Goal: Information Seeking & Learning: Learn about a topic

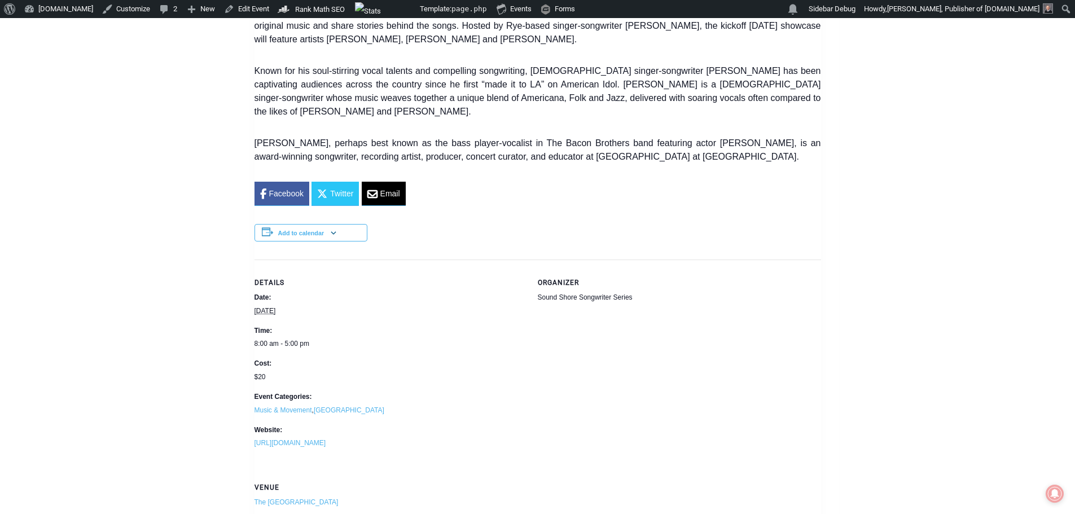
scroll to position [1298, 0]
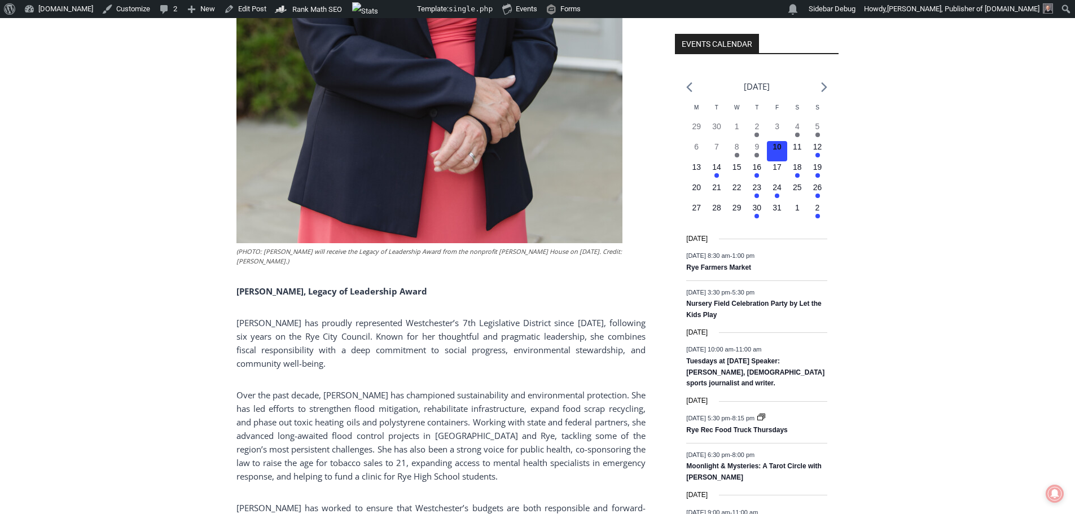
scroll to position [1388, 0]
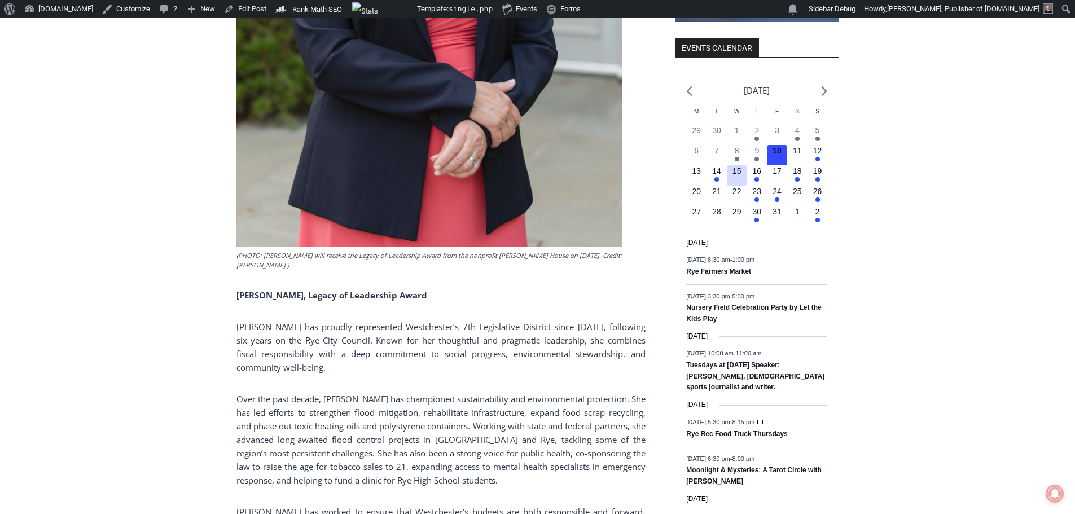
click at [733, 177] on button "0 events, 15" at bounding box center [737, 175] width 20 height 20
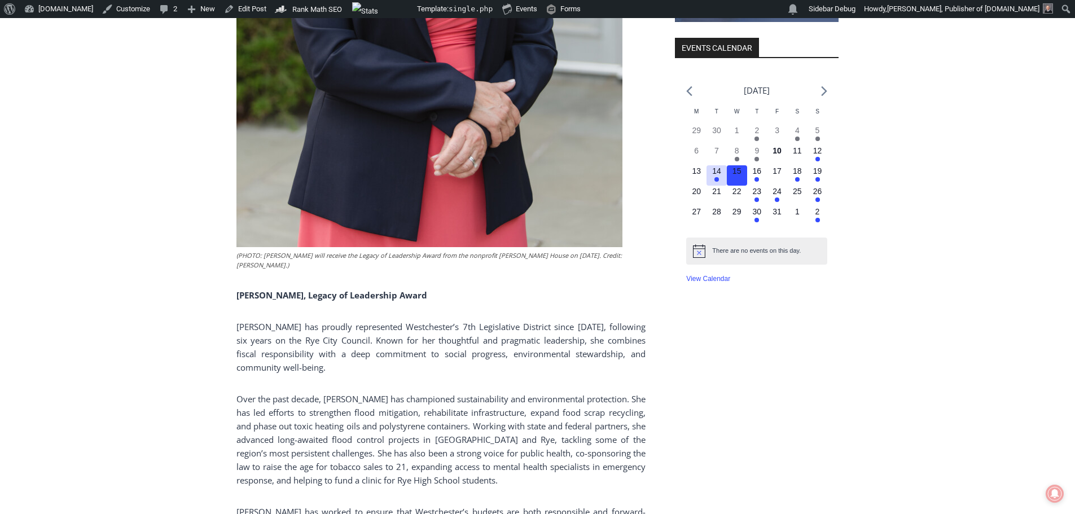
click at [714, 181] on em "Has events" at bounding box center [716, 179] width 5 height 5
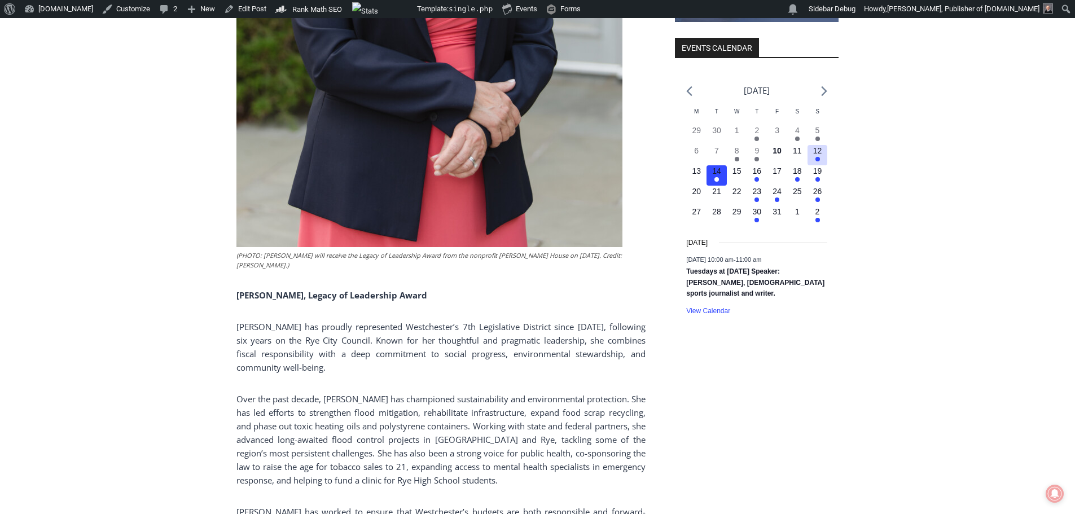
click at [814, 158] on button "2 events, 12" at bounding box center [817, 155] width 20 height 20
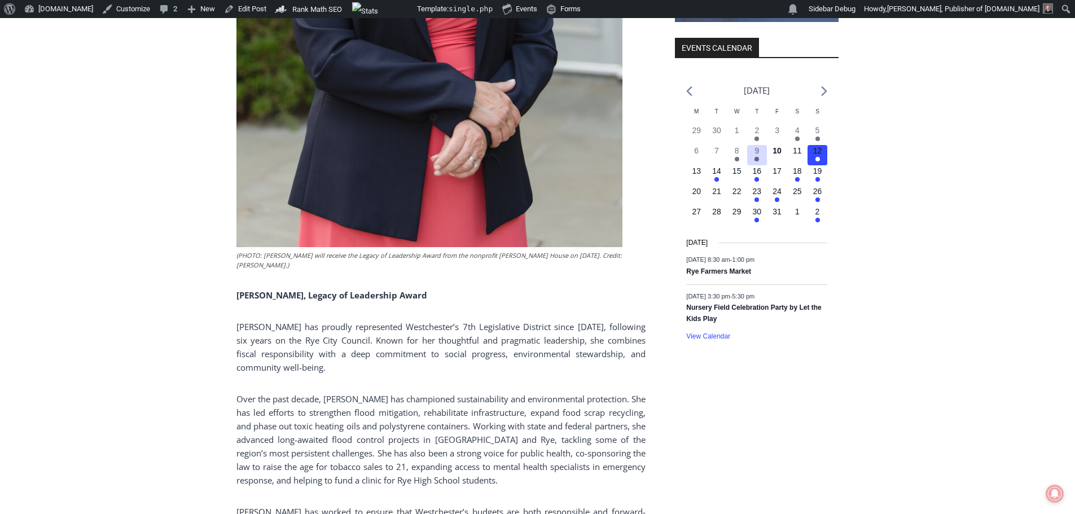
click at [751, 161] on button "2 events, 9" at bounding box center [757, 155] width 20 height 20
click at [755, 177] on em "Has events" at bounding box center [756, 179] width 5 height 5
click at [794, 181] on button "3 events, 18" at bounding box center [797, 175] width 20 height 20
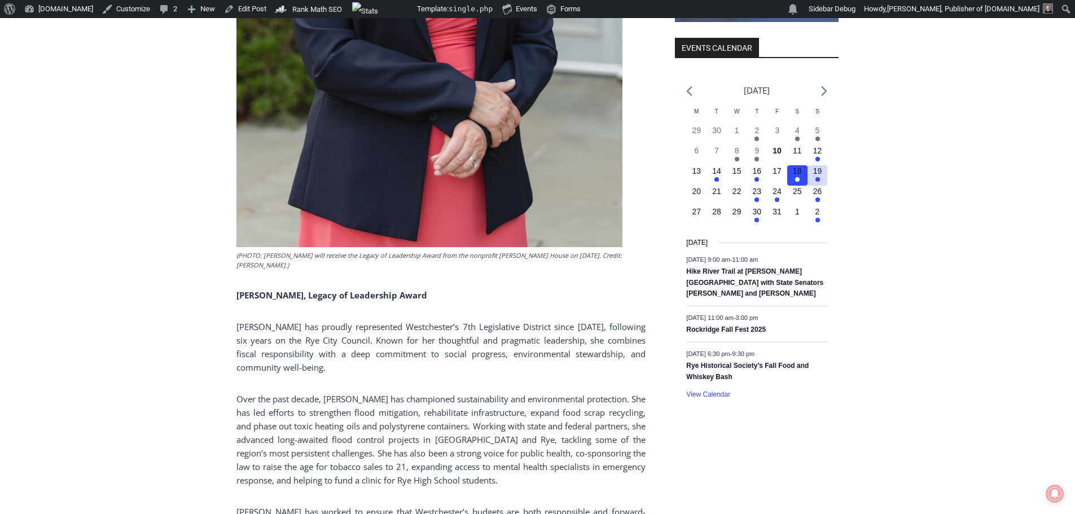
click at [815, 181] on button "3 events, 19" at bounding box center [817, 175] width 20 height 20
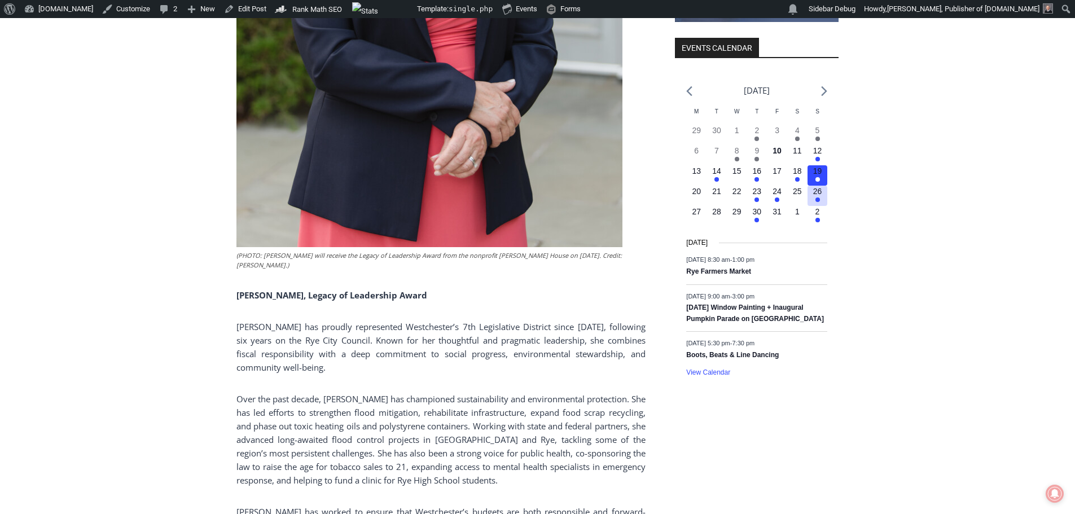
click at [815, 200] on em "Has events" at bounding box center [817, 199] width 5 height 5
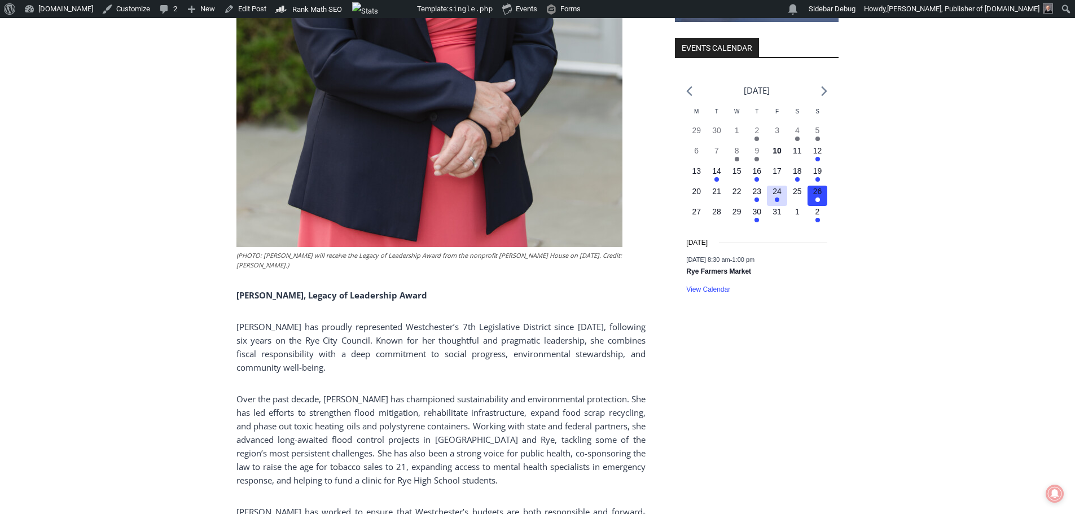
click at [779, 200] on em "Has events" at bounding box center [777, 199] width 5 height 5
click at [753, 201] on button "2 events, 23" at bounding box center [757, 196] width 20 height 20
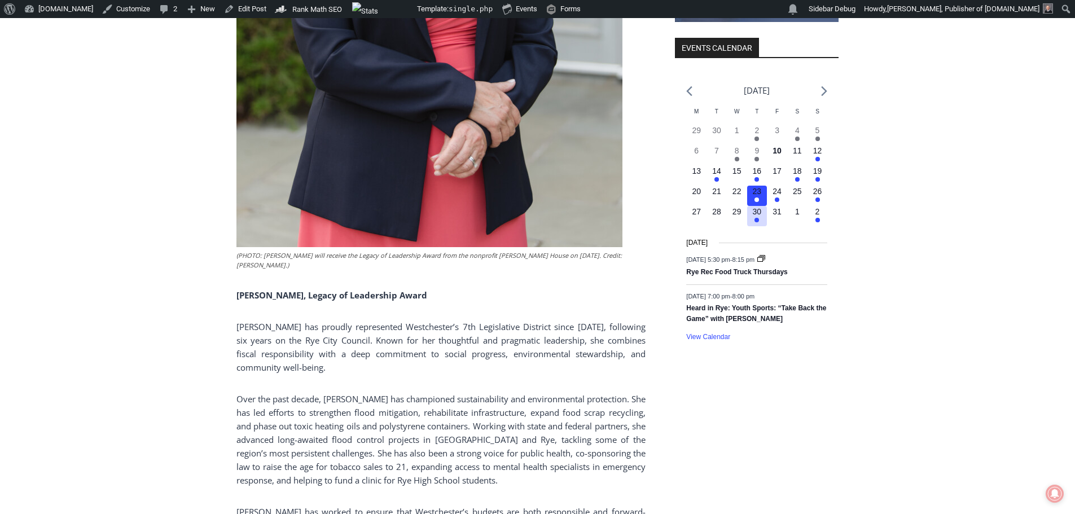
click at [753, 225] on button "1 event, 30" at bounding box center [757, 216] width 20 height 20
click at [815, 219] on em "Has events" at bounding box center [817, 220] width 5 height 5
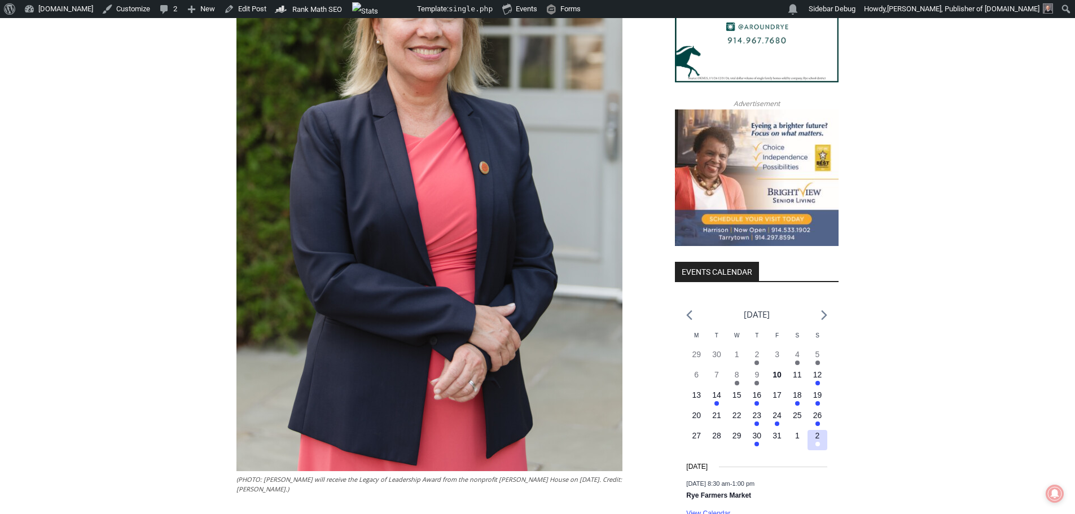
scroll to position [1163, 0]
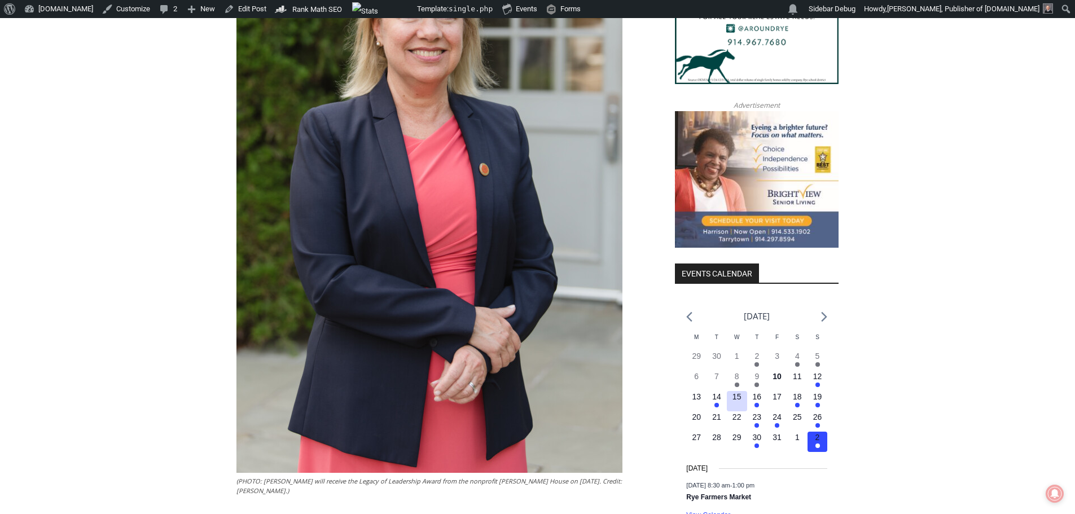
click at [731, 403] on button "0 events, 15" at bounding box center [737, 401] width 20 height 20
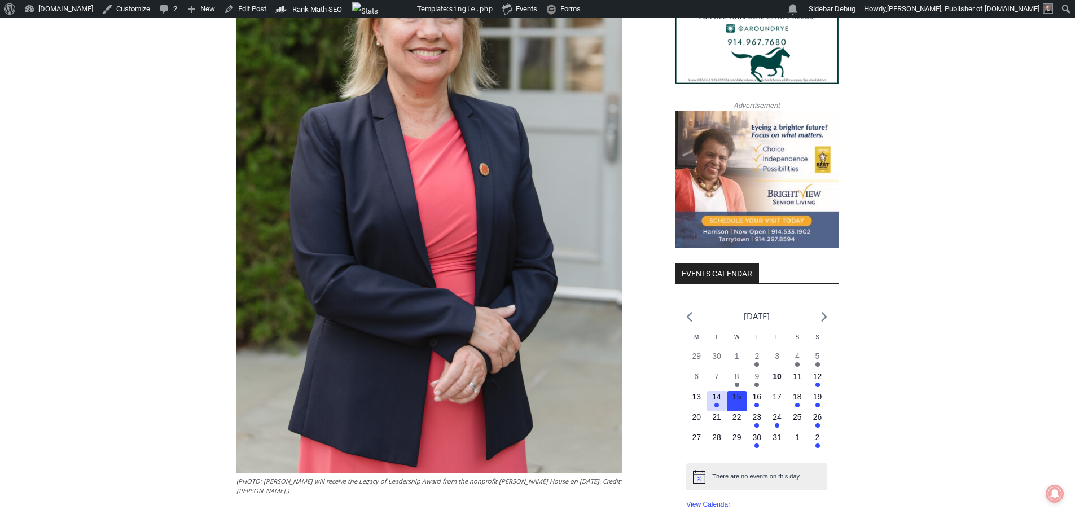
click at [720, 406] on button "1 event, 14" at bounding box center [716, 401] width 20 height 20
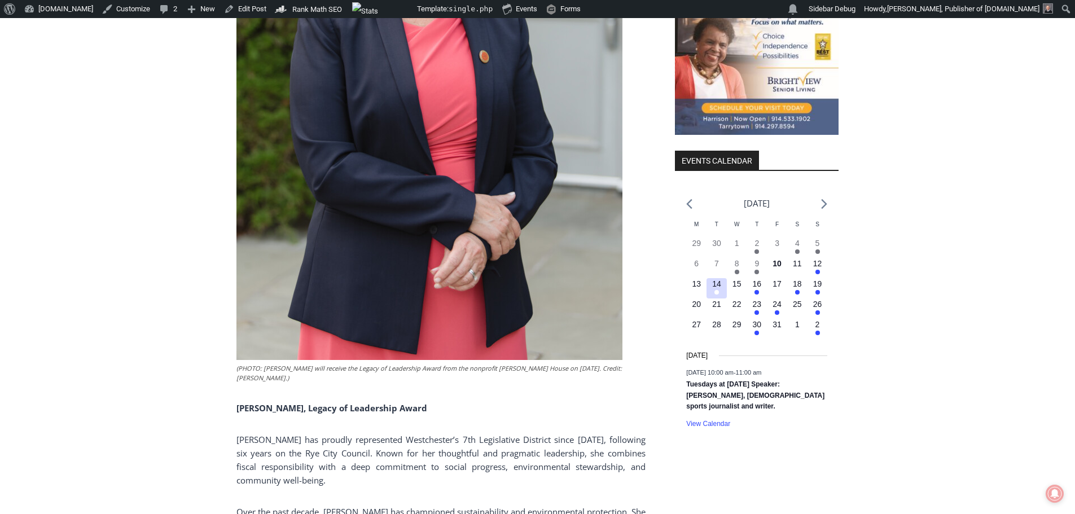
scroll to position [1332, 0]
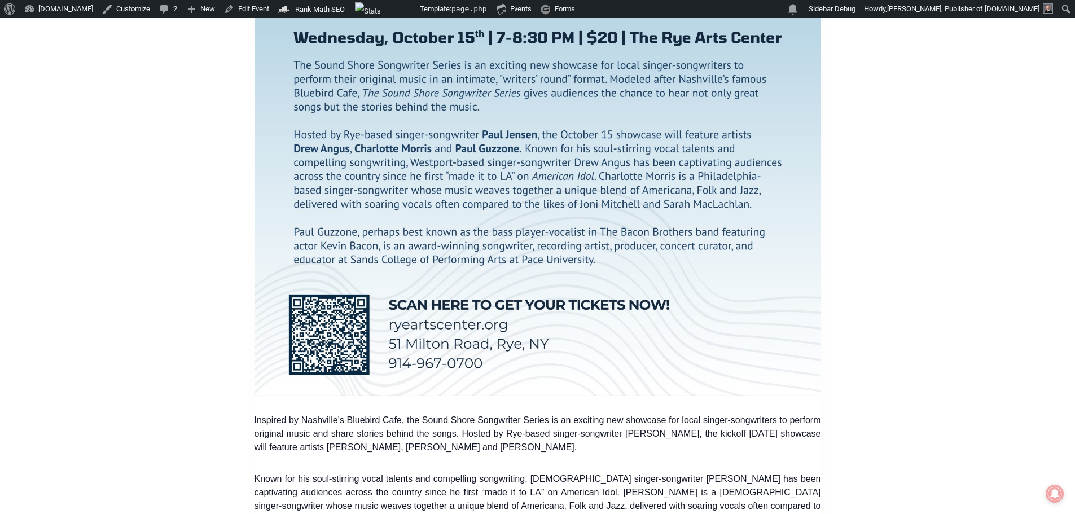
scroll to position [677, 0]
